Goal: Information Seeking & Learning: Learn about a topic

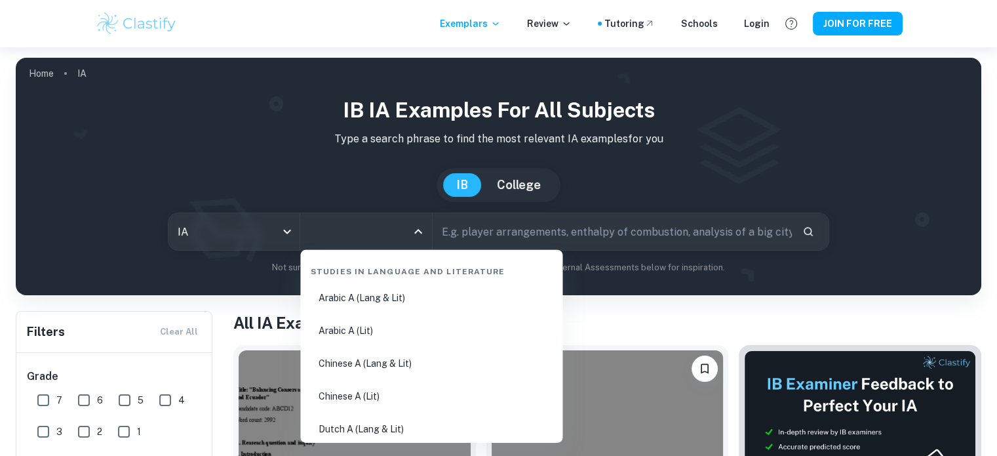
click at [379, 238] on input "All Subjects" at bounding box center [356, 231] width 100 height 25
click at [224, 237] on body "We value your privacy We use cookies to enhance your browsing experience, serve…" at bounding box center [498, 275] width 997 height 456
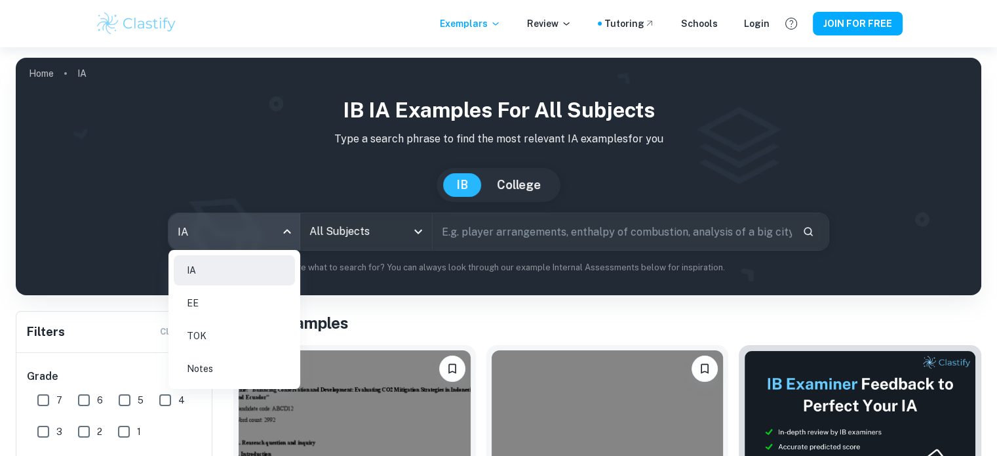
click at [229, 304] on li "EE" at bounding box center [234, 303] width 121 height 30
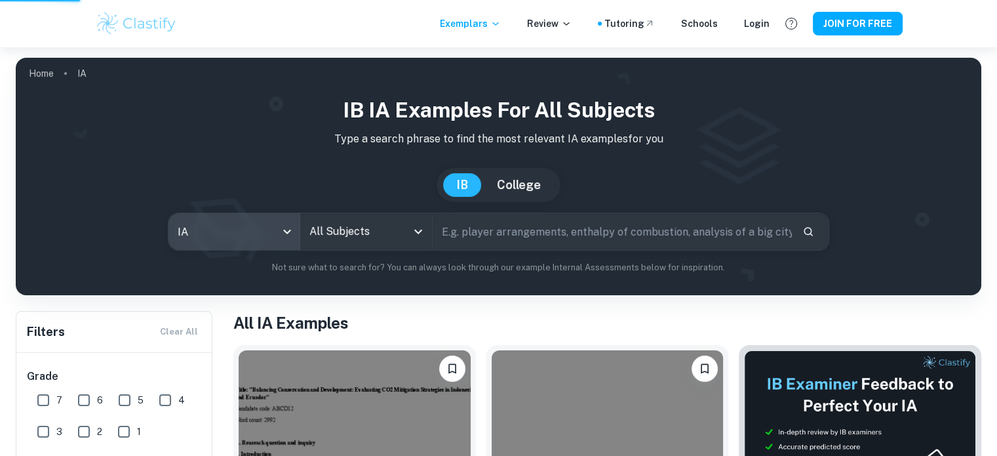
click at [353, 233] on input "All Subjects" at bounding box center [356, 231] width 100 height 25
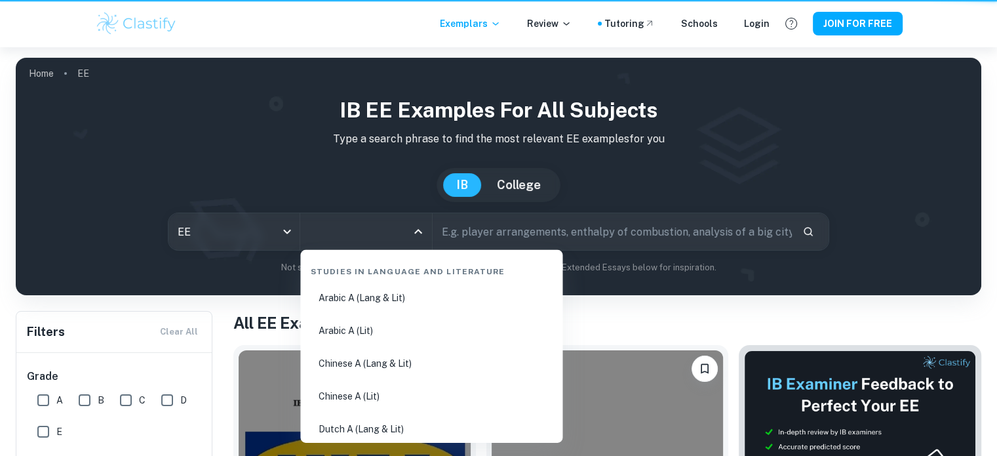
type input "ee"
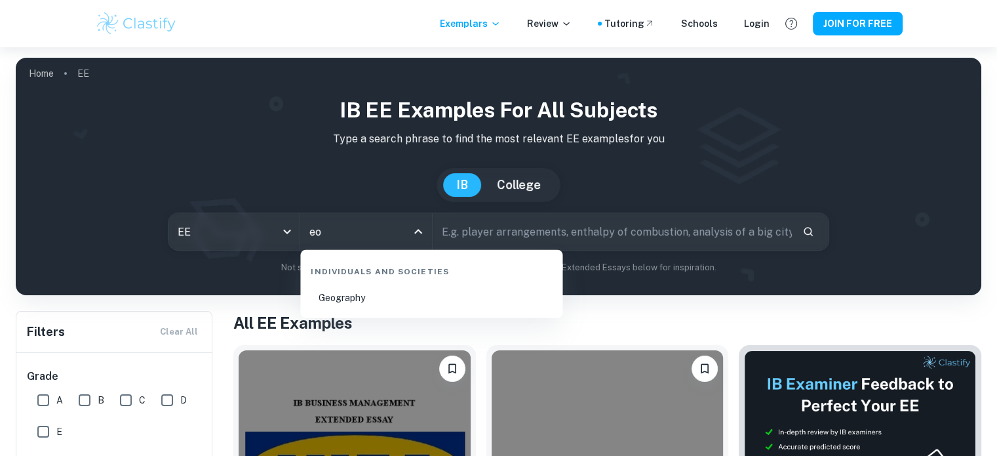
click at [372, 302] on li "Geography" at bounding box center [432, 298] width 252 height 30
type input "Geography"
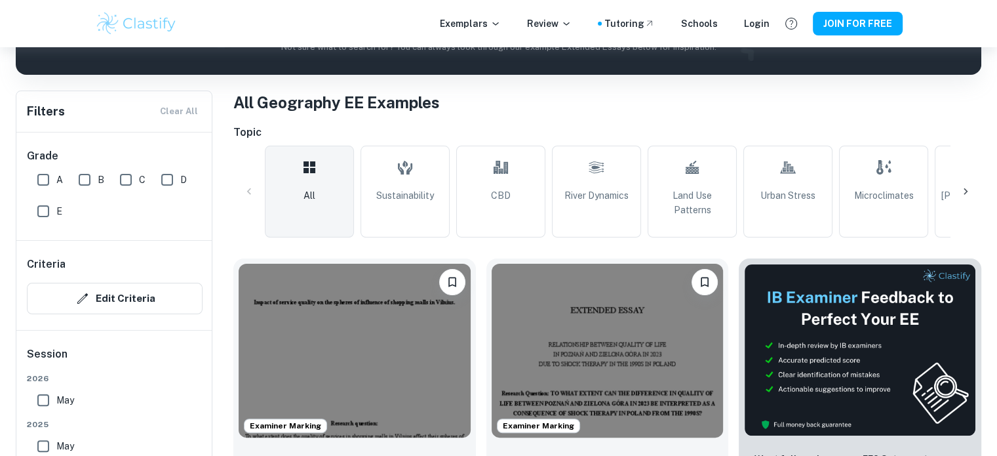
scroll to position [372, 0]
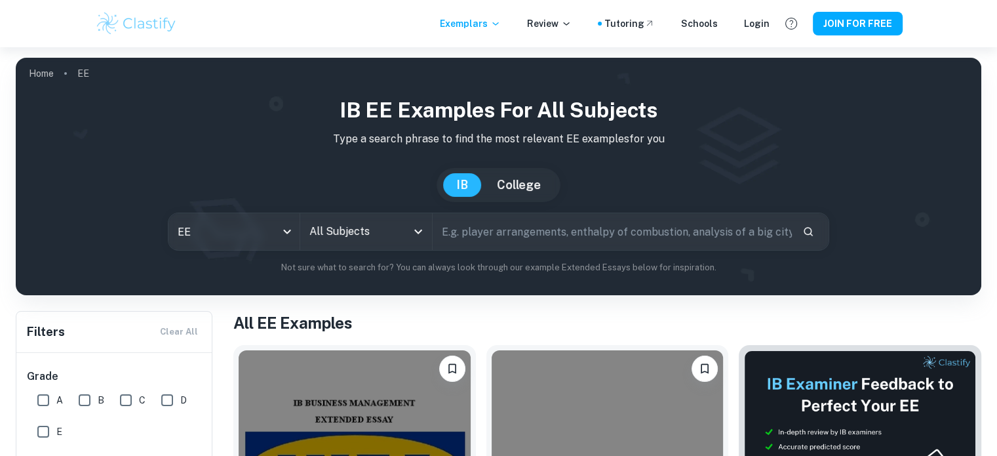
click at [549, 232] on input "text" at bounding box center [612, 231] width 359 height 37
type input "tourism"
click at [395, 241] on input "All Subjects" at bounding box center [356, 231] width 100 height 25
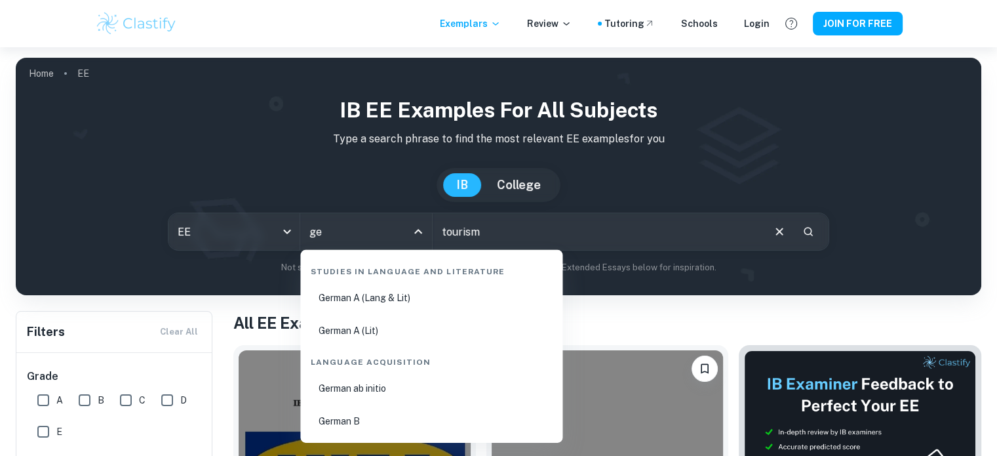
type input "geo"
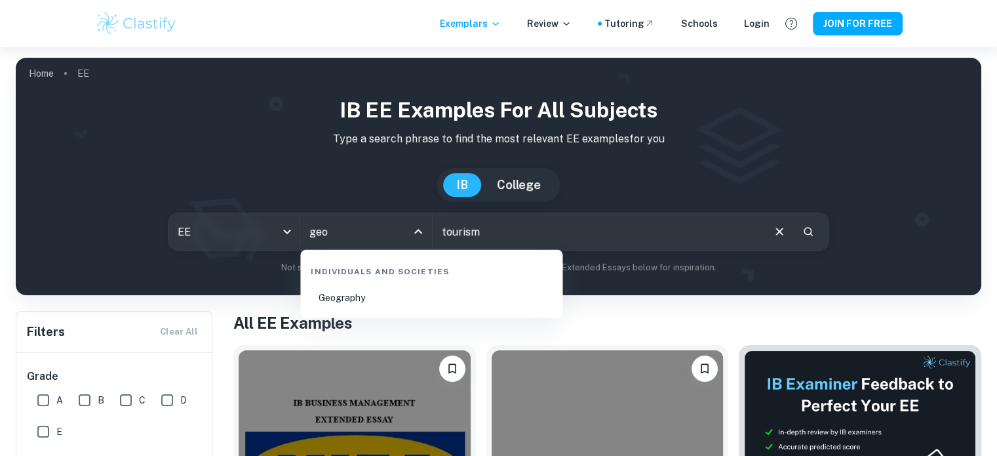
click at [382, 296] on li "Geography" at bounding box center [432, 298] width 252 height 30
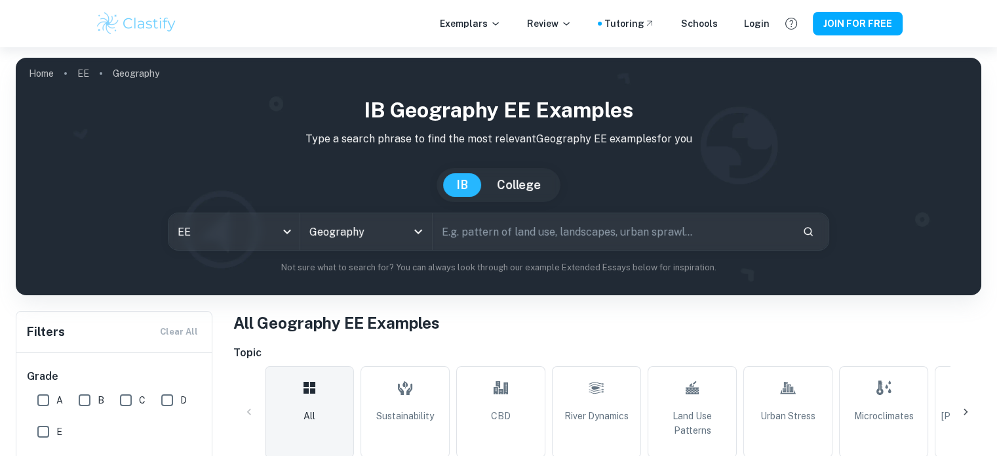
click at [515, 240] on input "text" at bounding box center [612, 231] width 359 height 37
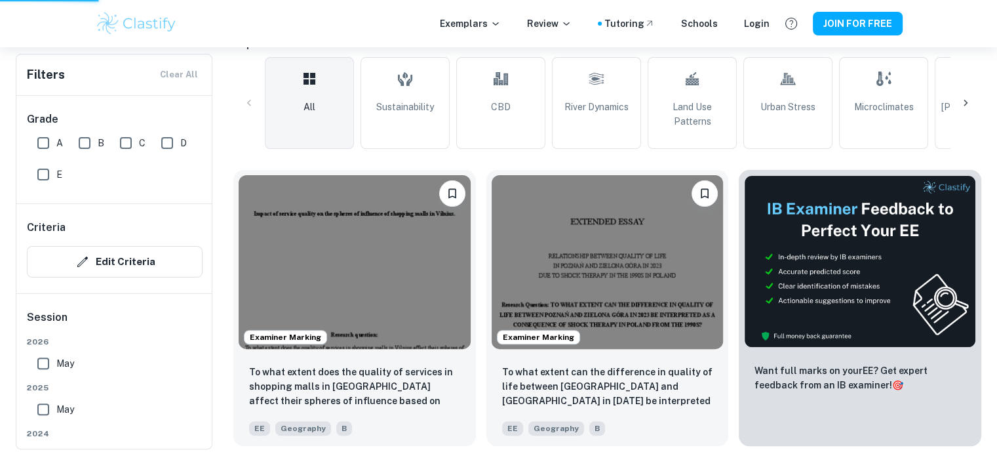
scroll to position [311, 0]
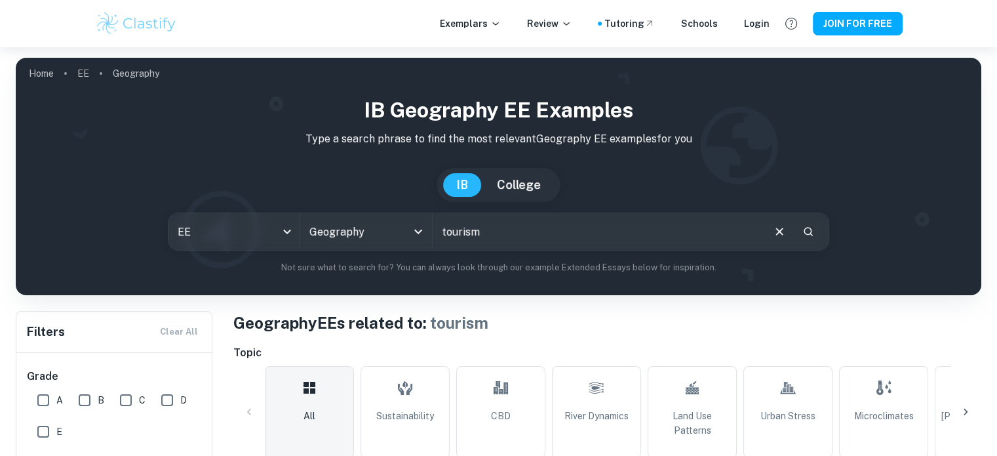
click at [525, 235] on input "tourism" at bounding box center [597, 231] width 329 height 37
type input "tourism in Greece"
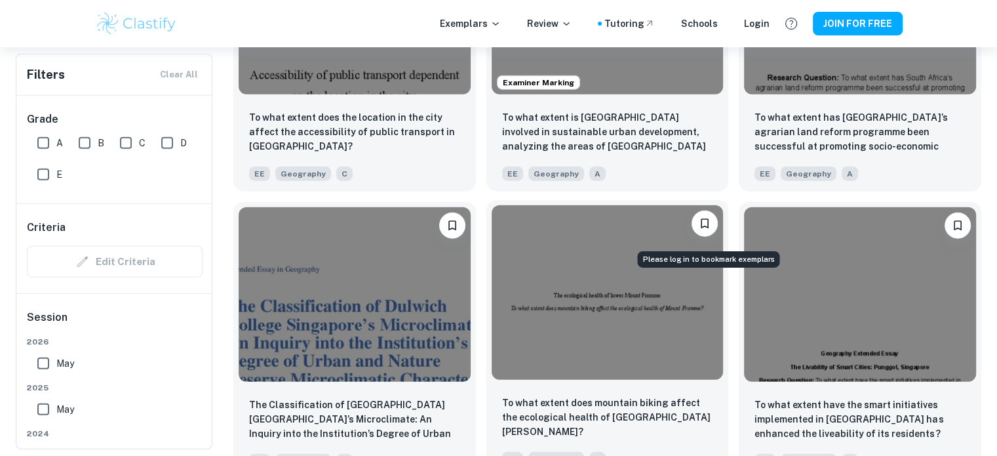
scroll to position [3310, 0]
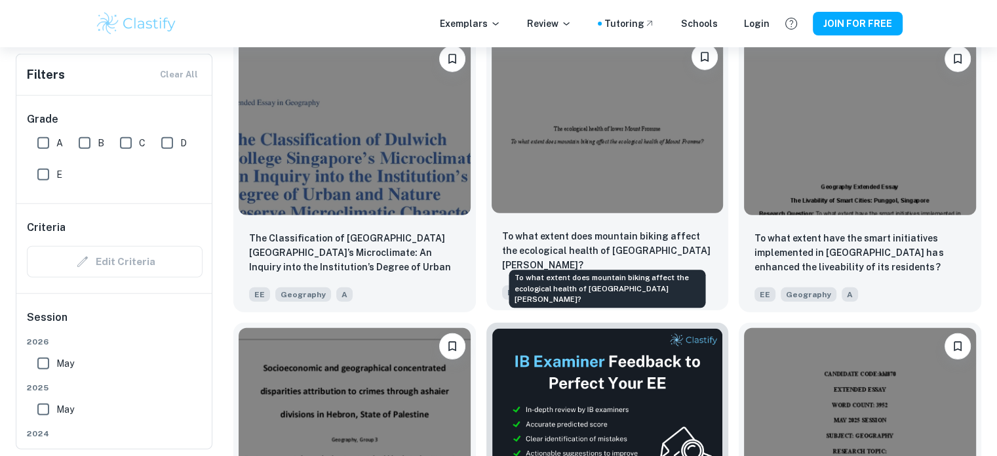
click at [627, 233] on p "To what extent does mountain biking affect the ecological health of Mount Fromm…" at bounding box center [607, 250] width 211 height 43
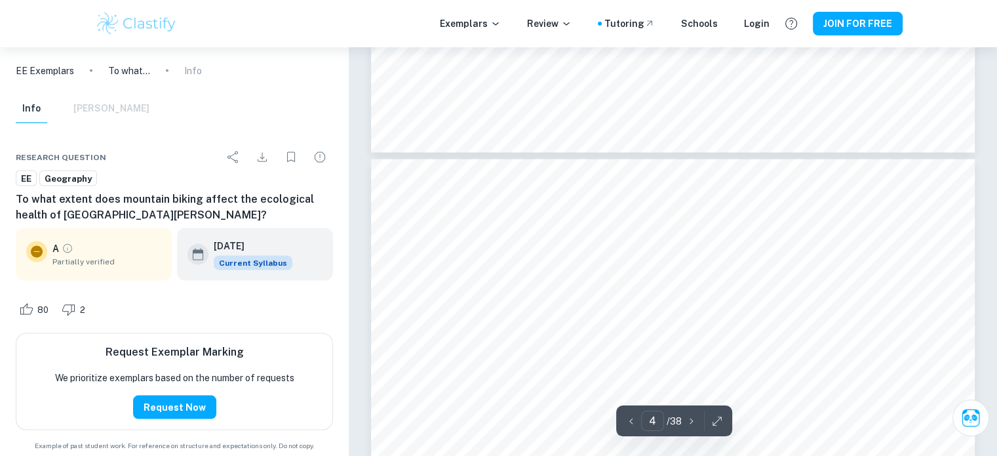
scroll to position [2558, 0]
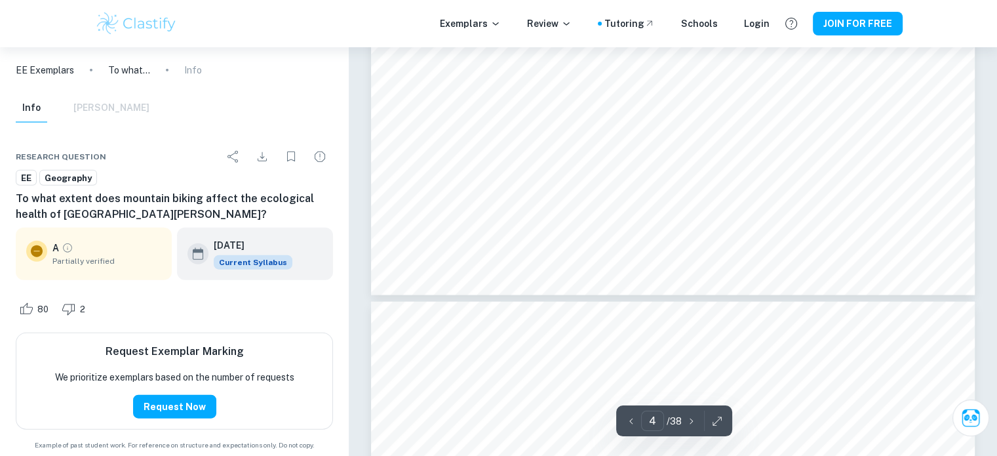
type input "5"
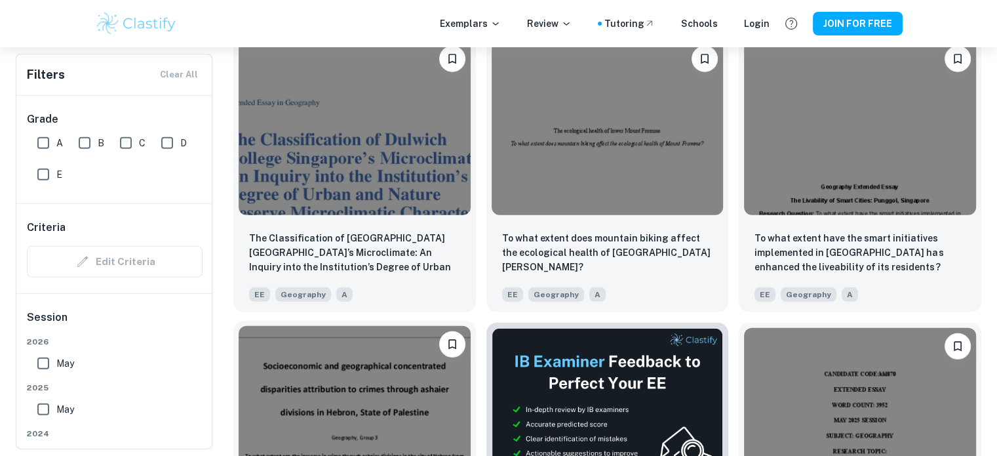
scroll to position [3441, 0]
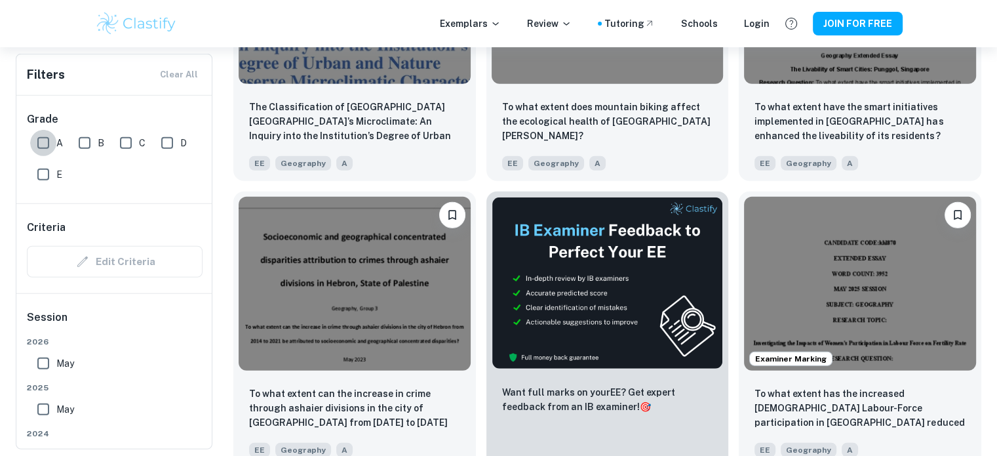
click at [43, 149] on input "A" at bounding box center [43, 143] width 26 height 26
checkbox input "true"
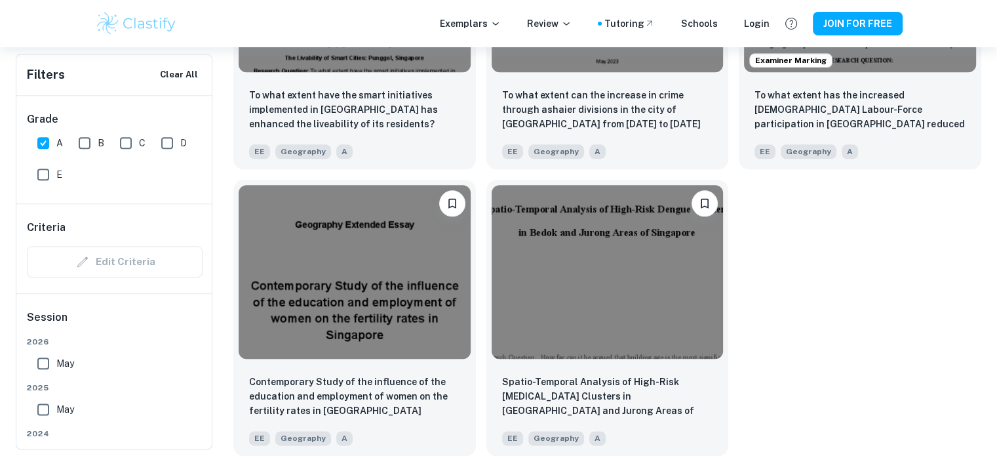
scroll to position [1478, 0]
click at [77, 147] on input "B" at bounding box center [84, 143] width 26 height 26
checkbox input "true"
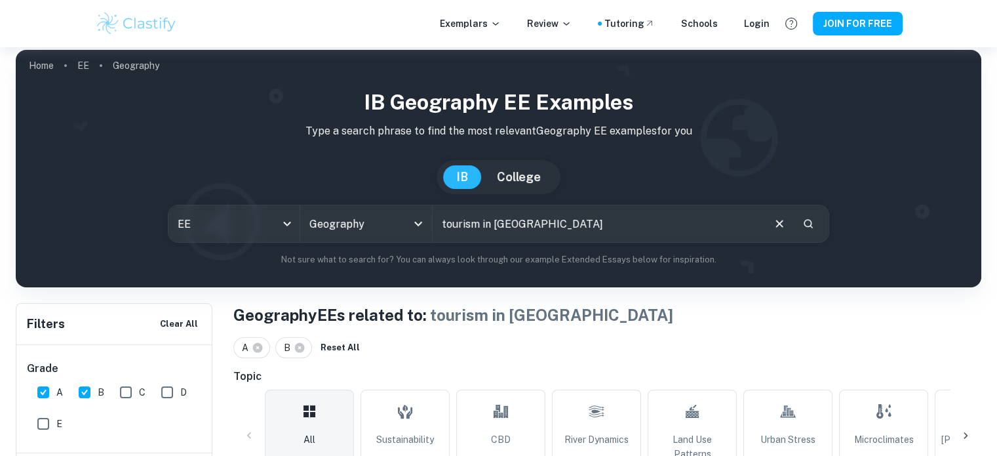
scroll to position [0, 0]
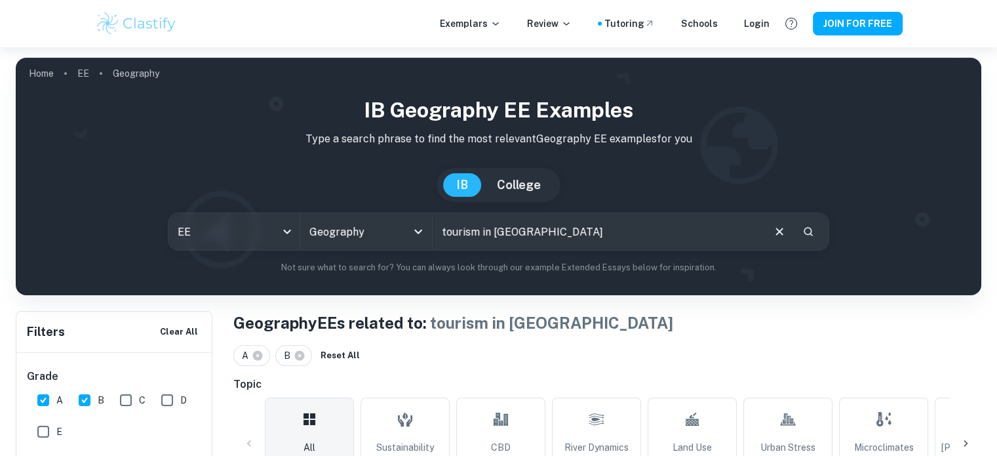
click at [542, 224] on input "tourism in Greece" at bounding box center [597, 231] width 329 height 37
type input "tourism"
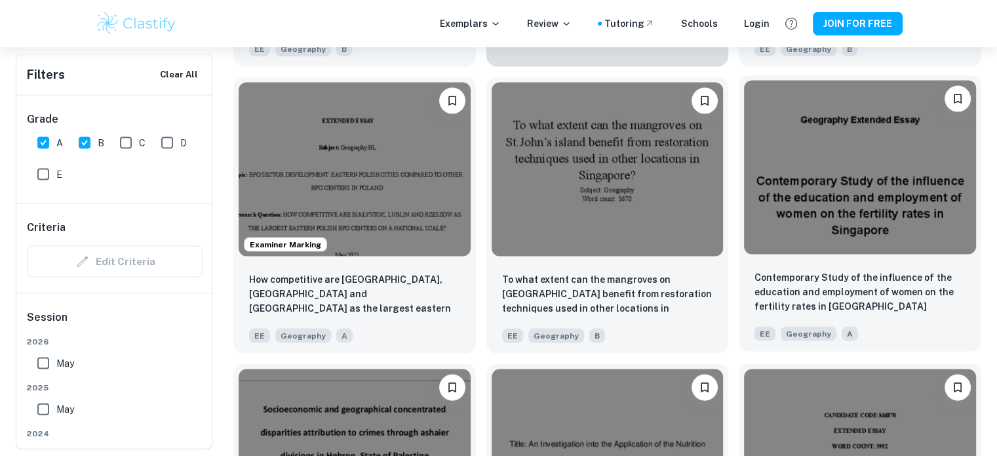
scroll to position [2676, 0]
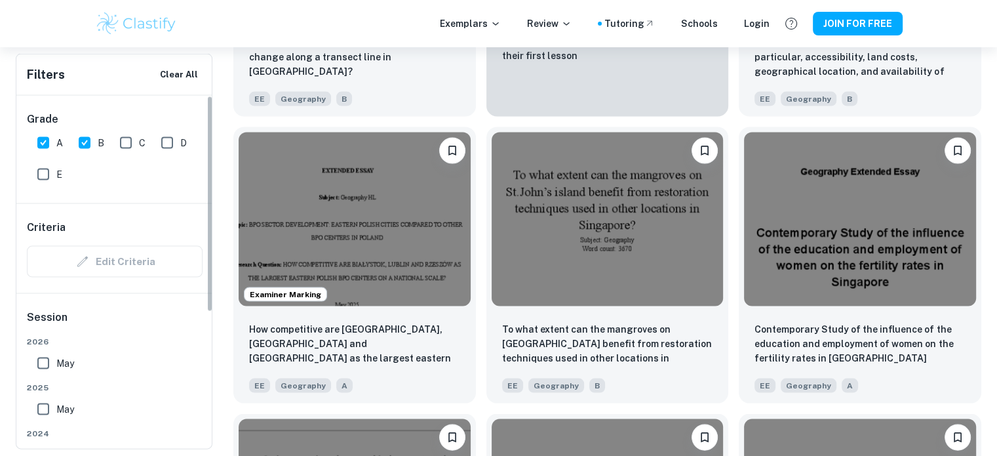
click at [128, 142] on input "C" at bounding box center [126, 143] width 26 height 26
checkbox input "true"
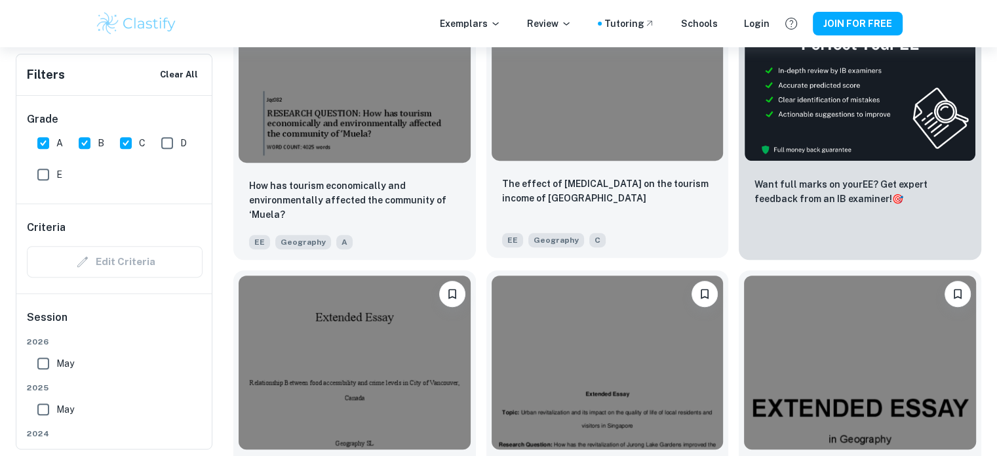
scroll to position [709, 0]
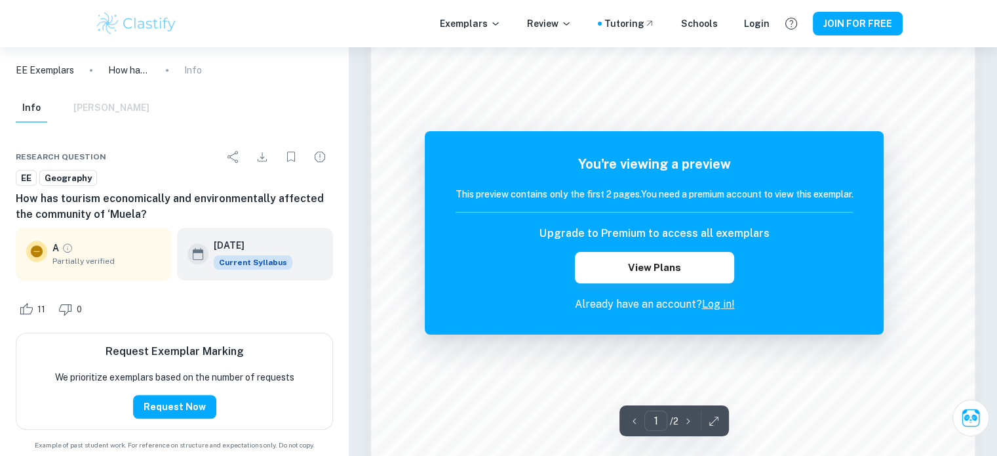
scroll to position [608, 0]
click at [713, 299] on link "Log in!" at bounding box center [718, 304] width 33 height 12
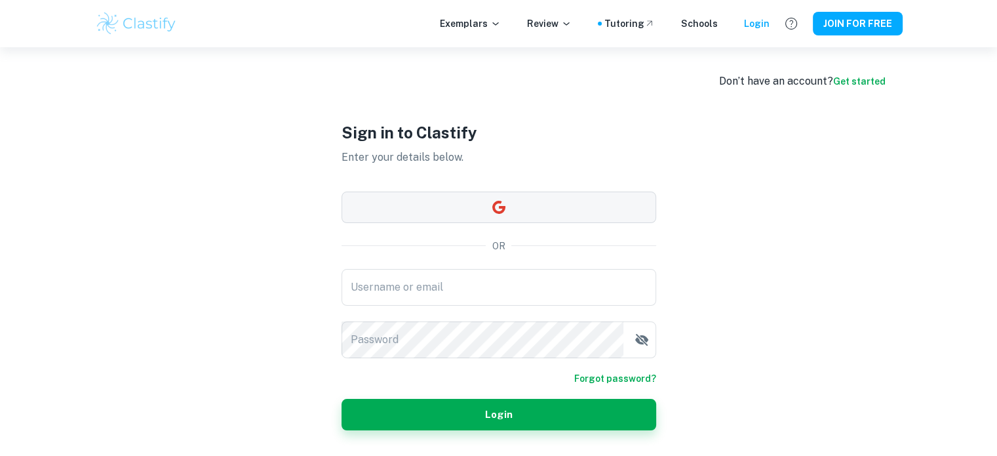
click at [529, 212] on button "button" at bounding box center [499, 206] width 315 height 31
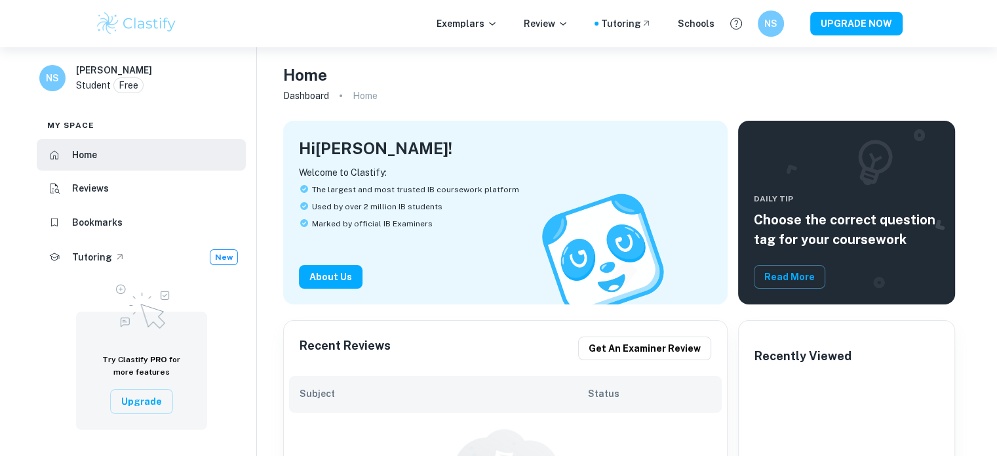
drag, startPoint x: 134, startPoint y: 216, endPoint x: 102, endPoint y: 217, distance: 31.5
click at [102, 217] on h6 "Bookmarks" at bounding box center [97, 222] width 50 height 14
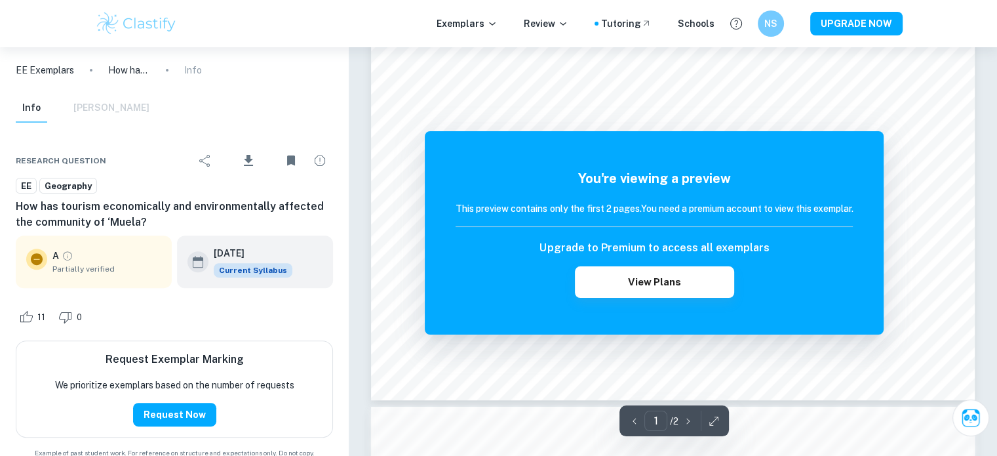
scroll to position [590, 0]
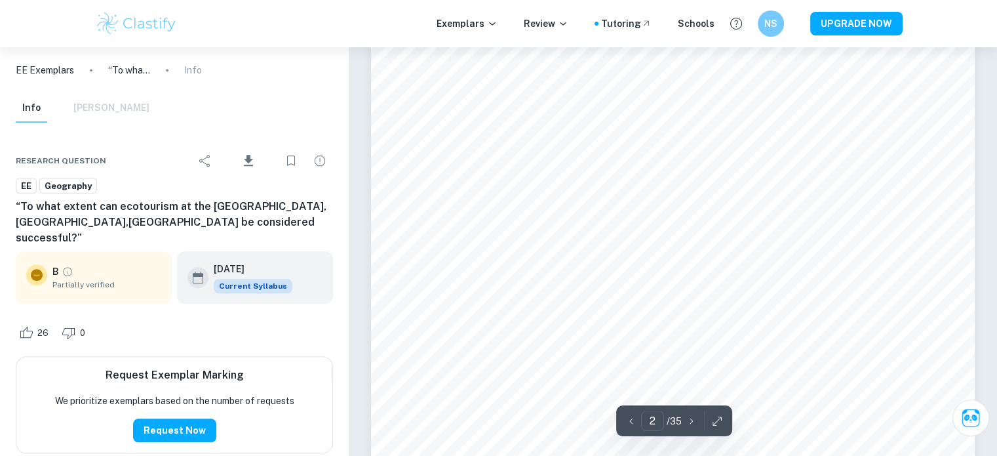
scroll to position [1115, 0]
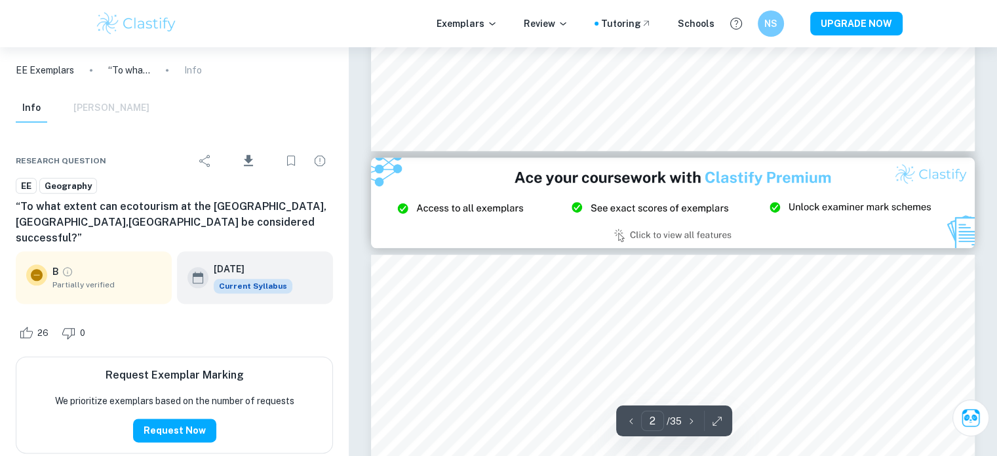
type input "3"
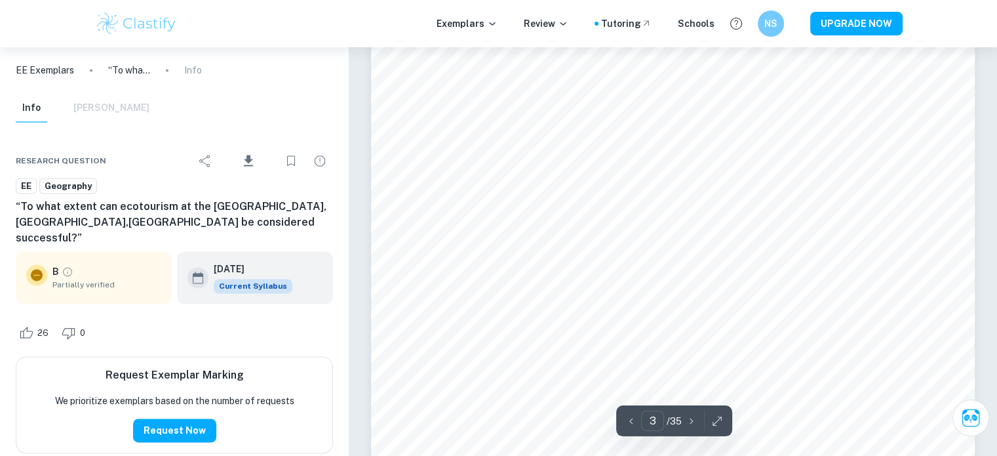
scroll to position [1901, 0]
click at [716, 424] on icon "button" at bounding box center [717, 420] width 13 height 13
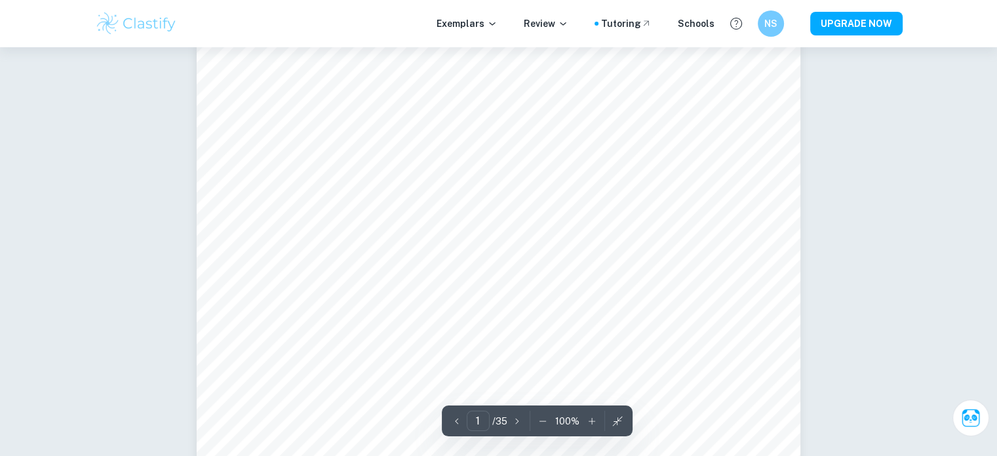
scroll to position [66, 0]
click at [544, 419] on icon "button" at bounding box center [542, 420] width 13 height 13
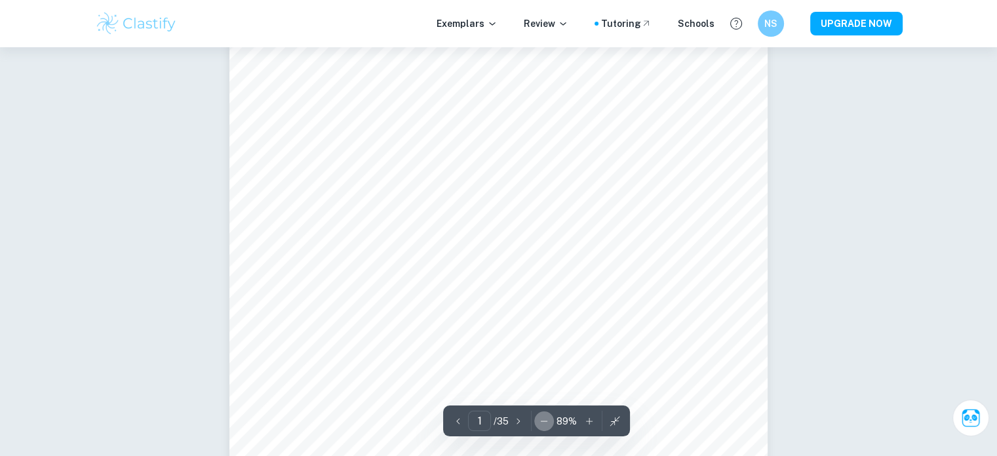
click at [544, 419] on icon "button" at bounding box center [544, 420] width 13 height 13
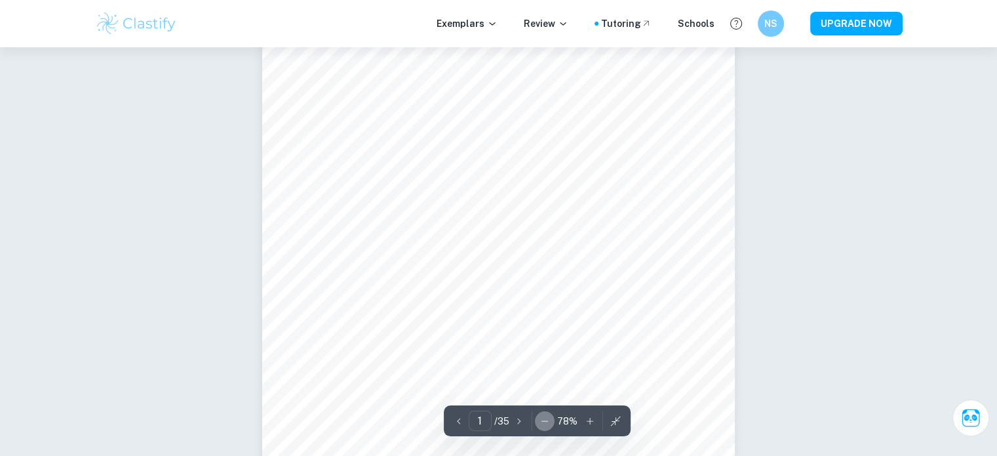
click at [544, 419] on icon "button" at bounding box center [544, 420] width 13 height 13
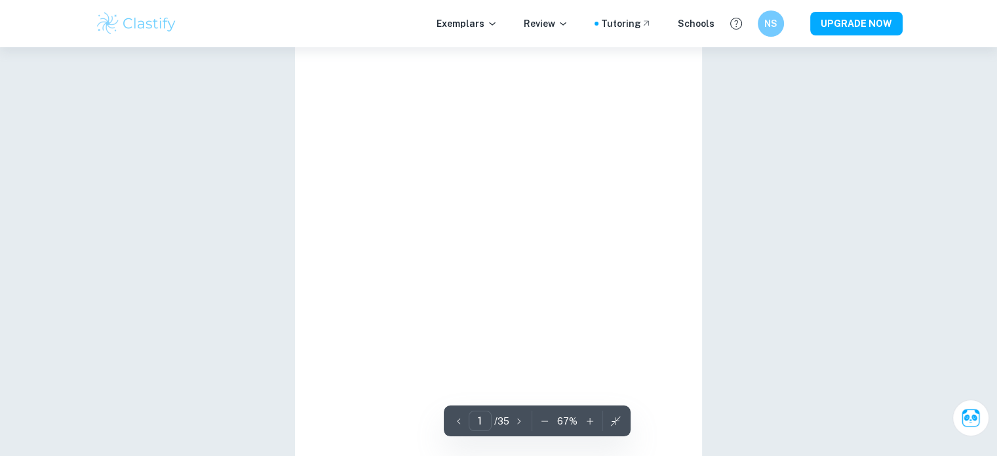
click at [544, 419] on icon "button" at bounding box center [544, 420] width 13 height 13
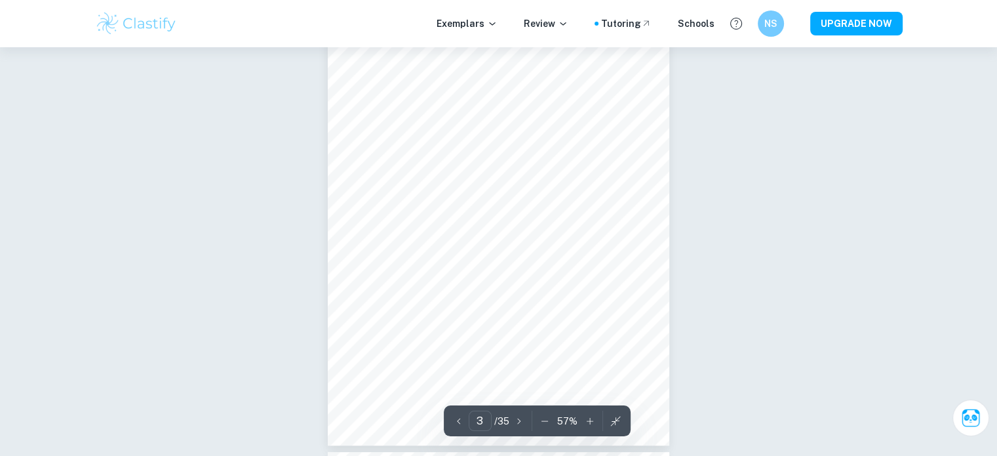
scroll to position [1049, 0]
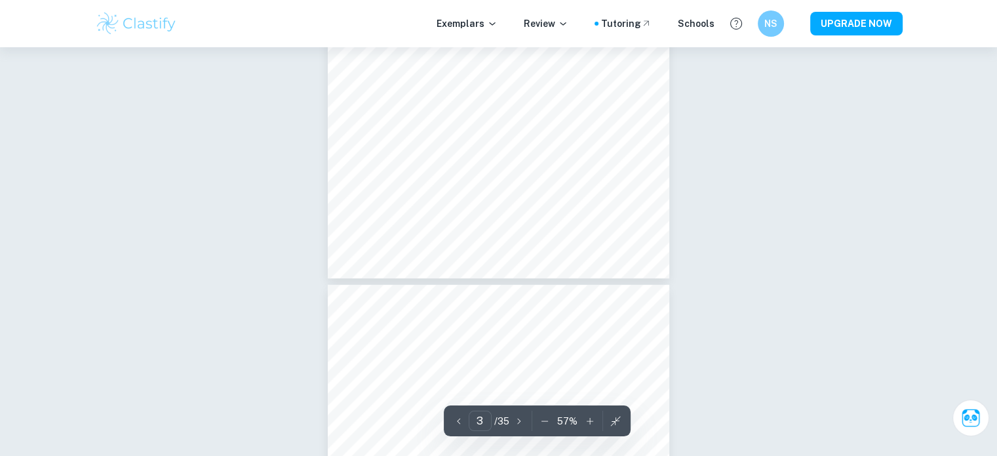
type input "4"
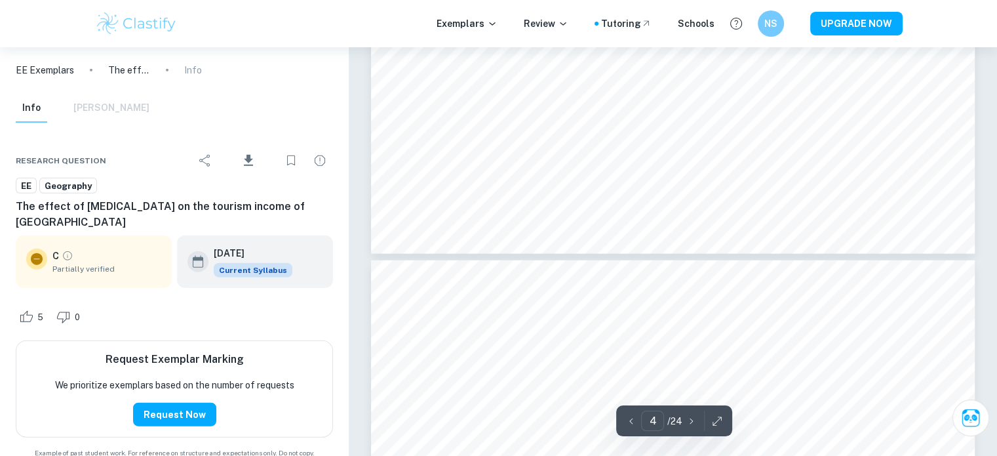
scroll to position [3147, 0]
type input "5"
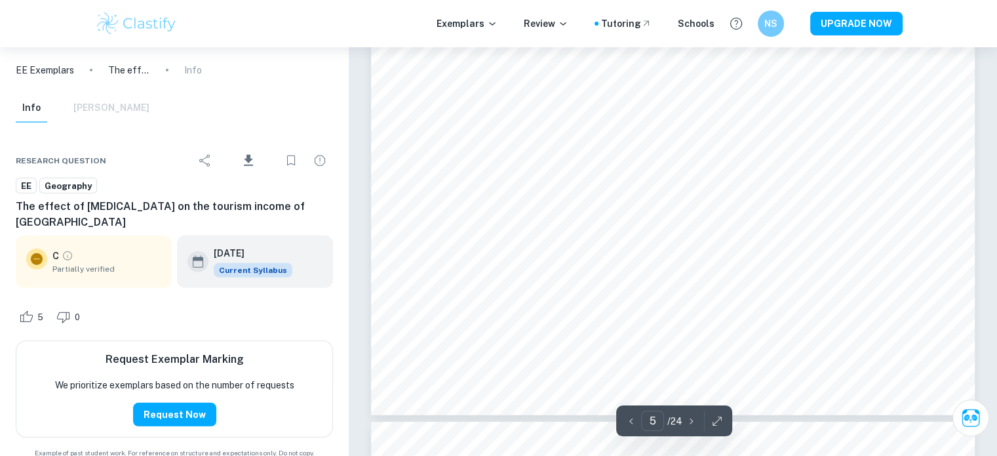
scroll to position [3803, 0]
